Goal: Task Accomplishment & Management: Manage account settings

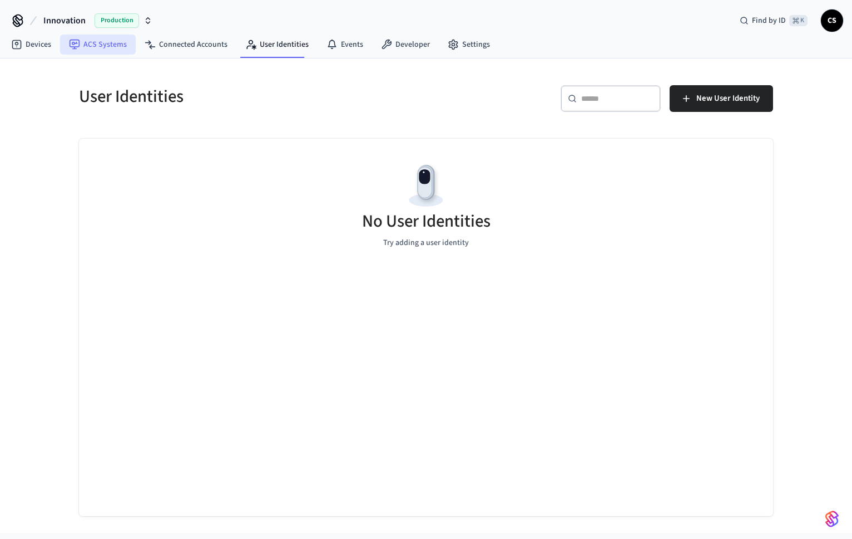
click at [97, 43] on link "ACS Systems" at bounding box center [98, 44] width 76 height 20
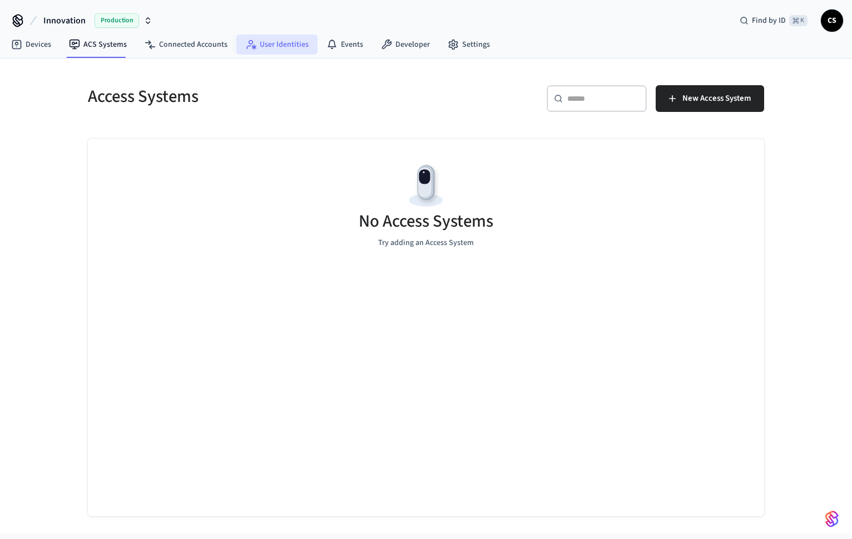
click at [271, 44] on link "User Identities" at bounding box center [276, 44] width 81 height 20
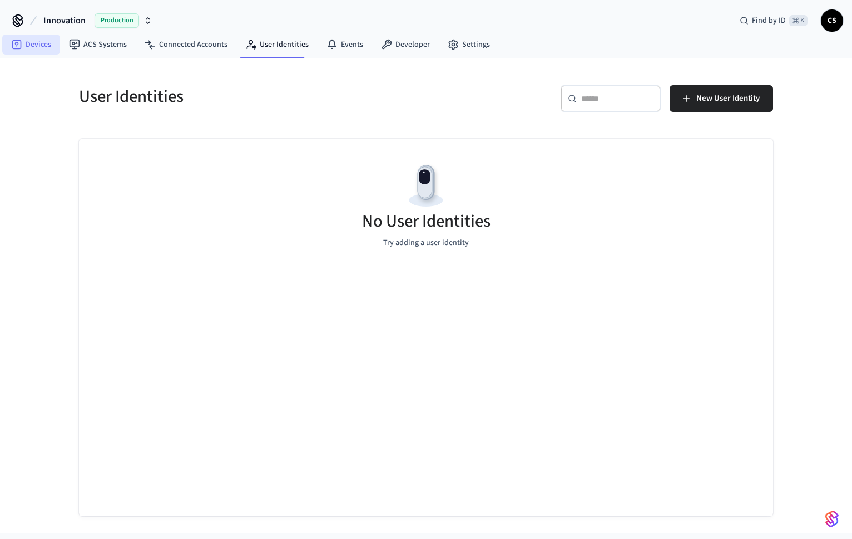
click at [32, 48] on link "Devices" at bounding box center [31, 44] width 58 height 20
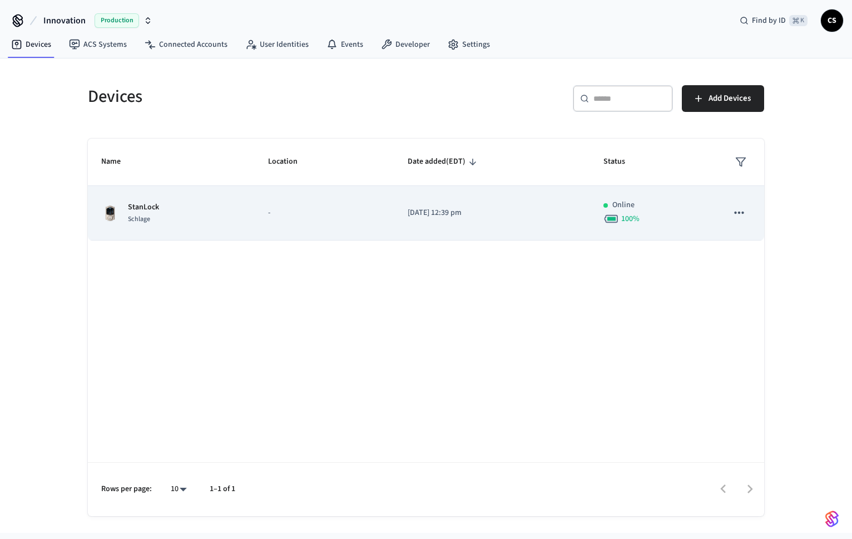
click at [146, 210] on p "StanLock" at bounding box center [143, 207] width 31 height 12
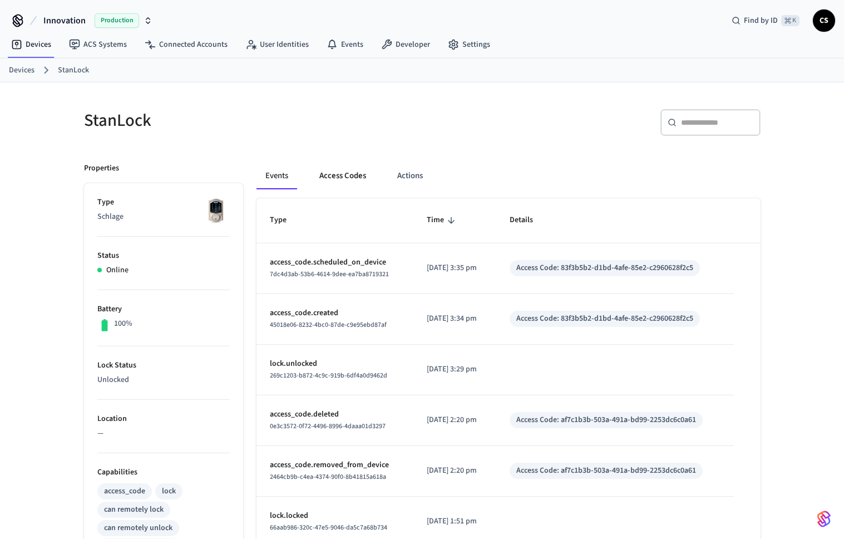
click at [356, 179] on button "Access Codes" at bounding box center [342, 175] width 65 height 27
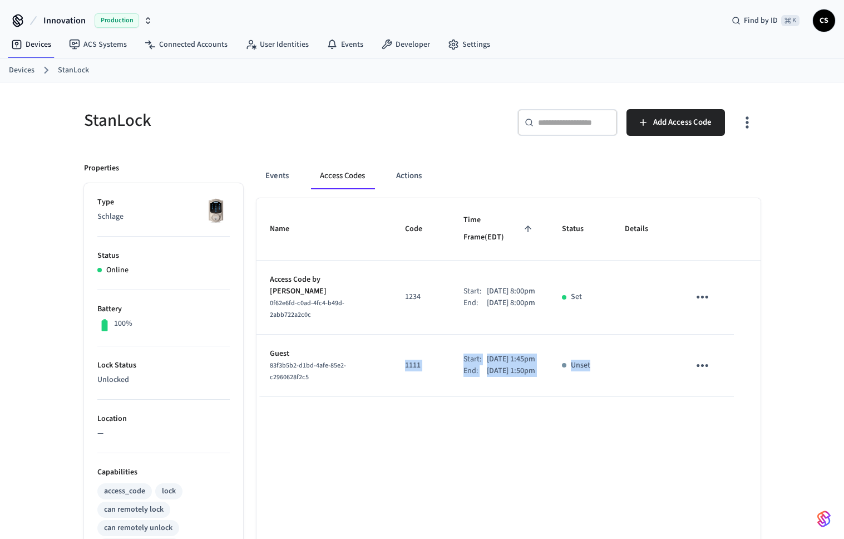
drag, startPoint x: 601, startPoint y: 361, endPoint x: 381, endPoint y: 340, distance: 220.7
click at [381, 340] on tr "Guest 83f3b5b2-d1bd-4afe-85e2-c2960628f2c5 1111 Start: Aug 23rd 2025 1:45pm End…" at bounding box center [508, 365] width 504 height 62
click at [698, 357] on icon "sticky table" at bounding box center [702, 365] width 17 height 17
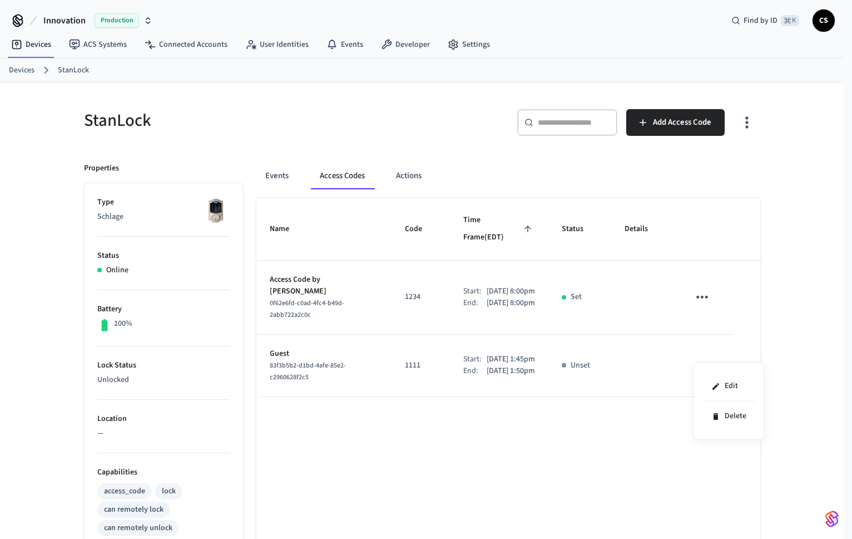
click at [574, 479] on div at bounding box center [426, 269] width 852 height 539
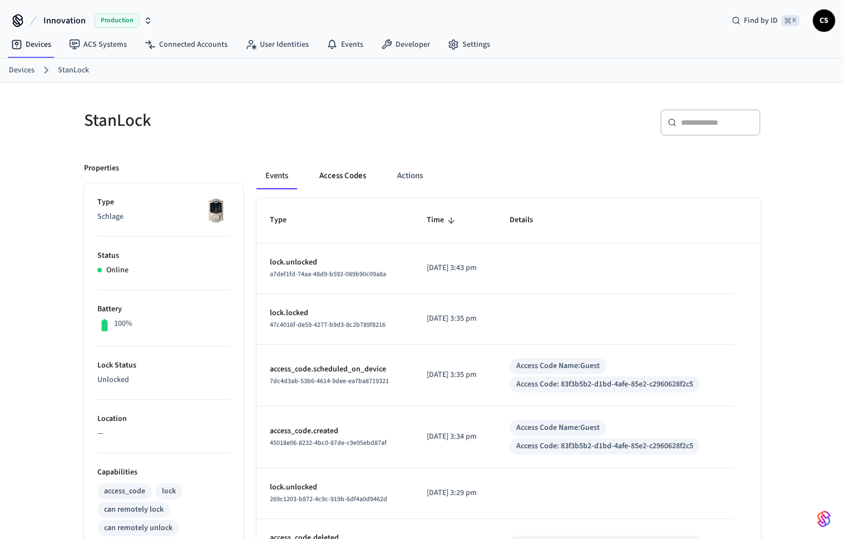
click at [348, 175] on button "Access Codes" at bounding box center [342, 175] width 65 height 27
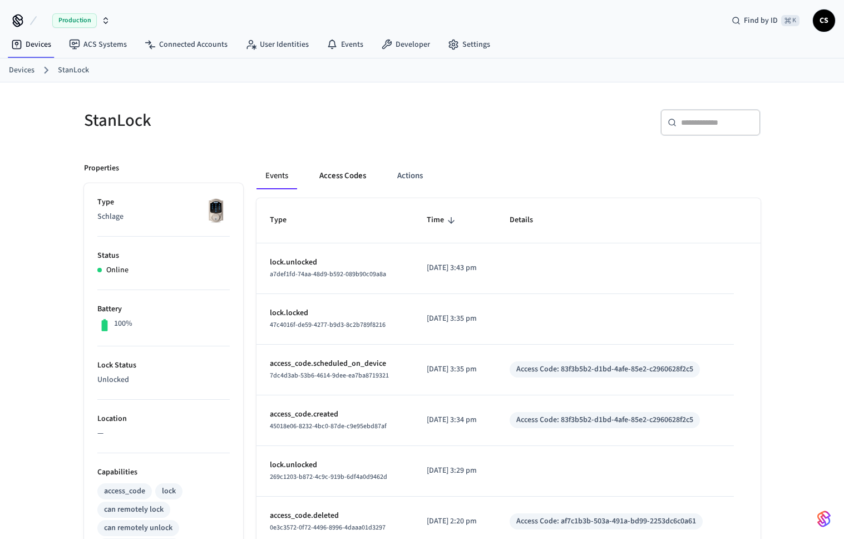
click at [340, 179] on button "Access Codes" at bounding box center [342, 175] width 65 height 27
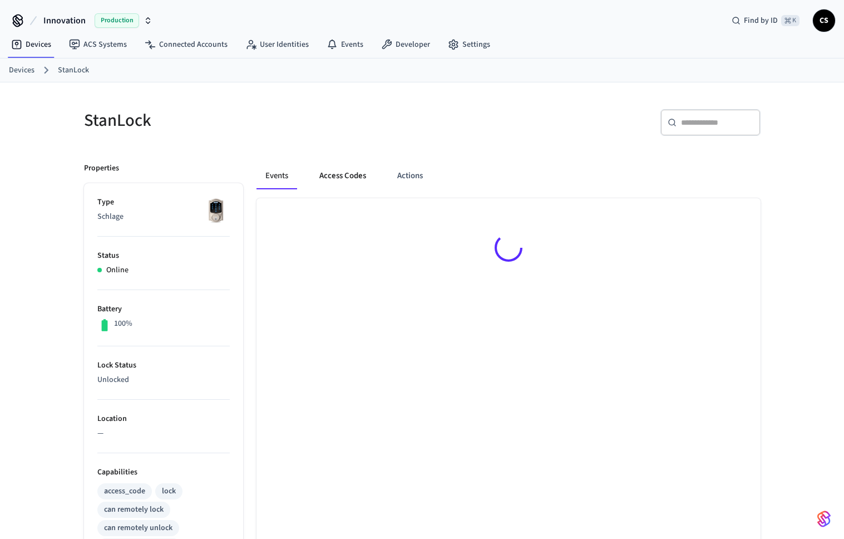
click at [340, 179] on button "Access Codes" at bounding box center [342, 175] width 65 height 27
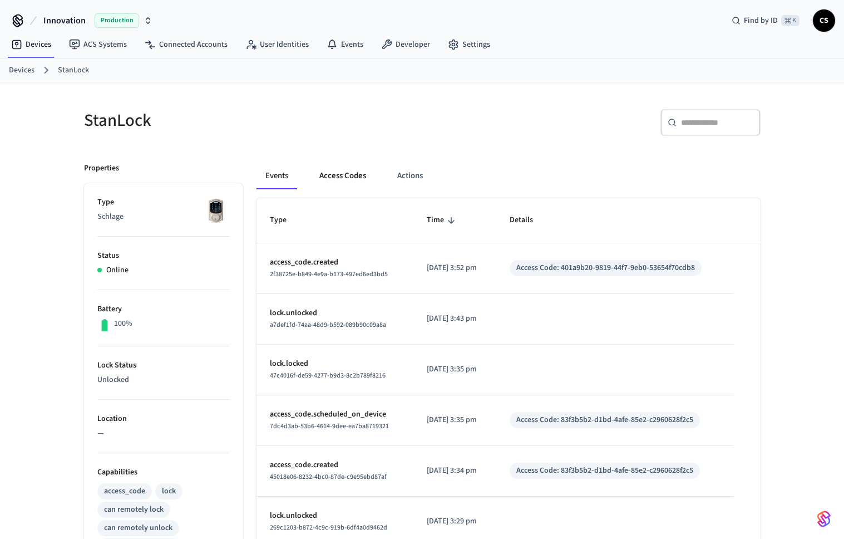
click at [364, 171] on button "Access Codes" at bounding box center [342, 175] width 65 height 27
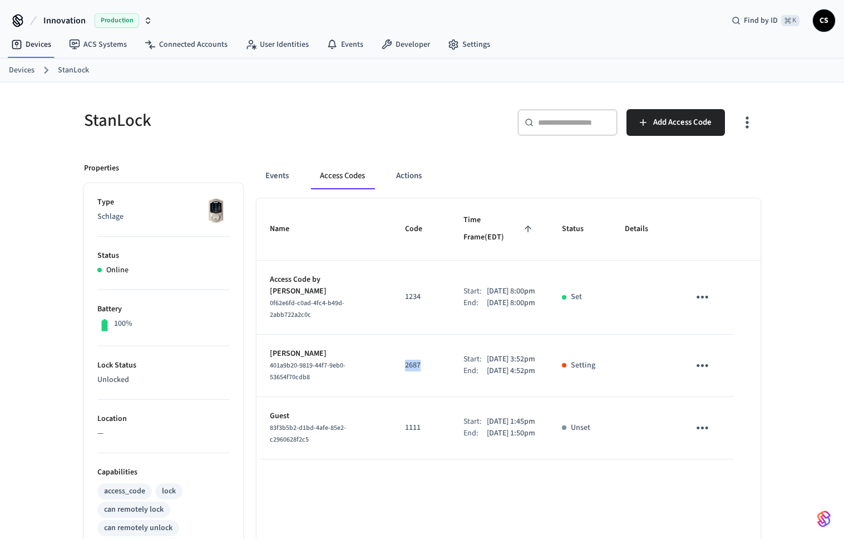
drag, startPoint x: 381, startPoint y: 348, endPoint x: 430, endPoint y: 357, distance: 49.1
click at [430, 357] on td "2687" at bounding box center [421, 365] width 58 height 62
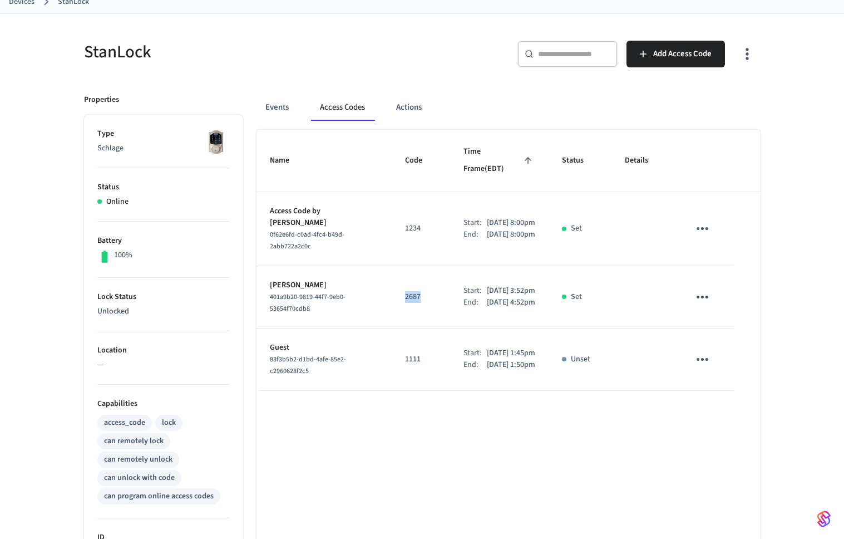
scroll to position [118, 0]
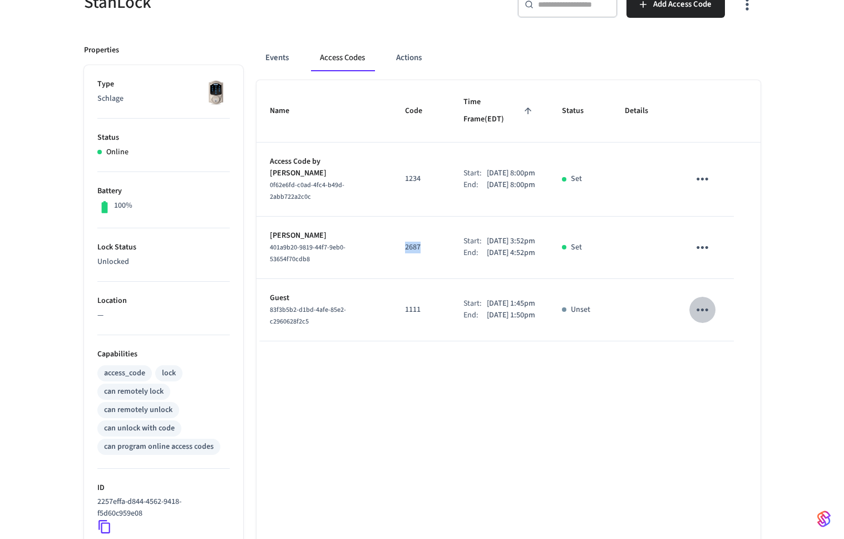
click at [706, 309] on icon "sticky table" at bounding box center [703, 309] width 12 height 3
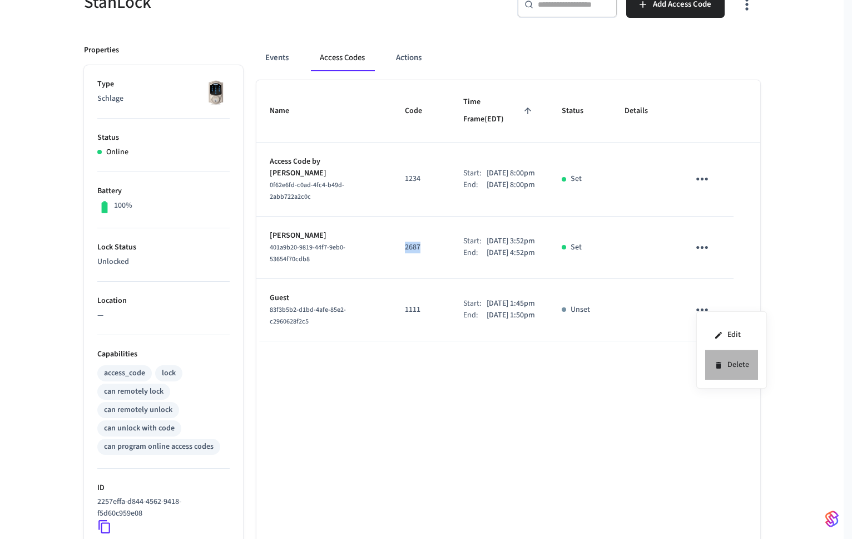
click at [744, 367] on li "Delete" at bounding box center [731, 364] width 53 height 29
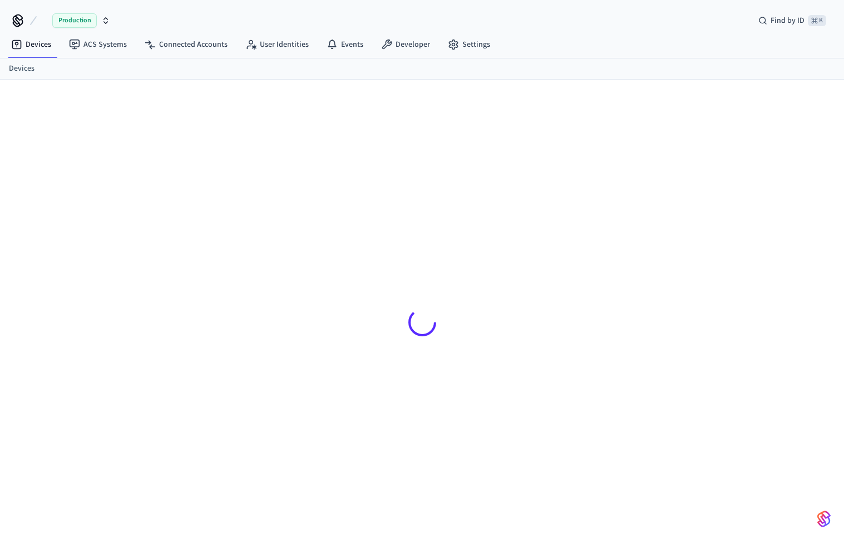
scroll to position [15, 0]
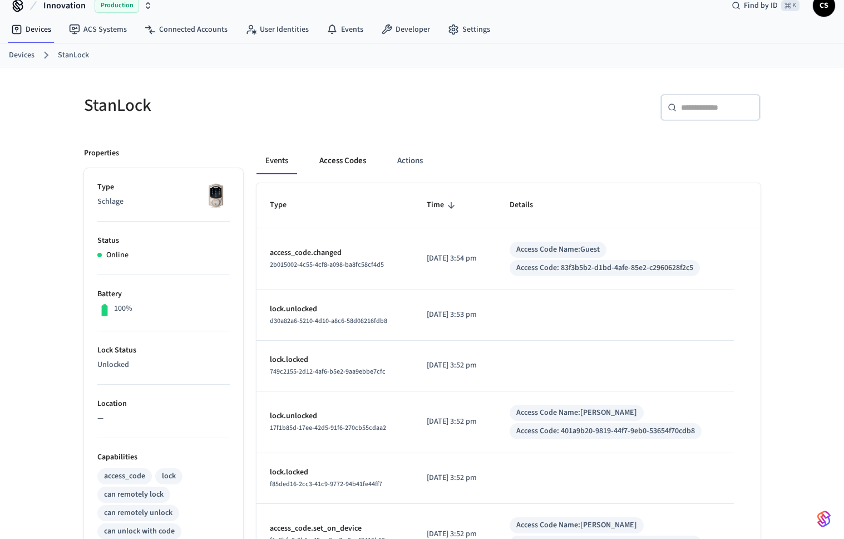
click at [341, 172] on button "Access Codes" at bounding box center [342, 160] width 65 height 27
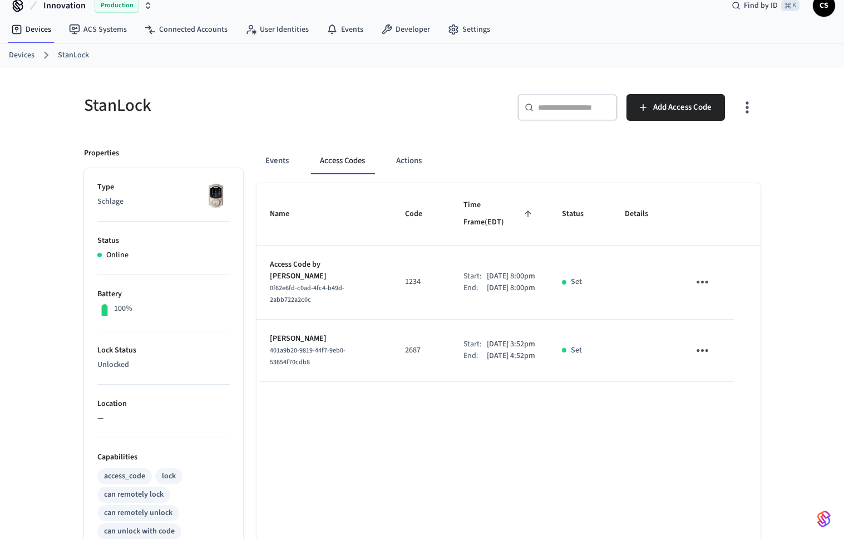
click at [386, 116] on h5 "StanLock" at bounding box center [250, 105] width 332 height 23
